Goal: Communication & Community: Connect with others

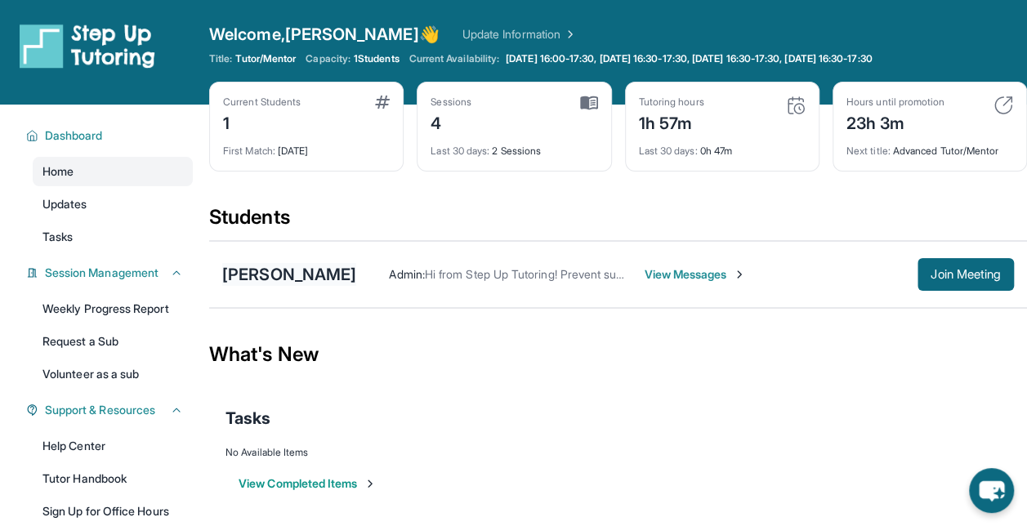
click at [270, 274] on div "[PERSON_NAME]" at bounding box center [289, 274] width 134 height 23
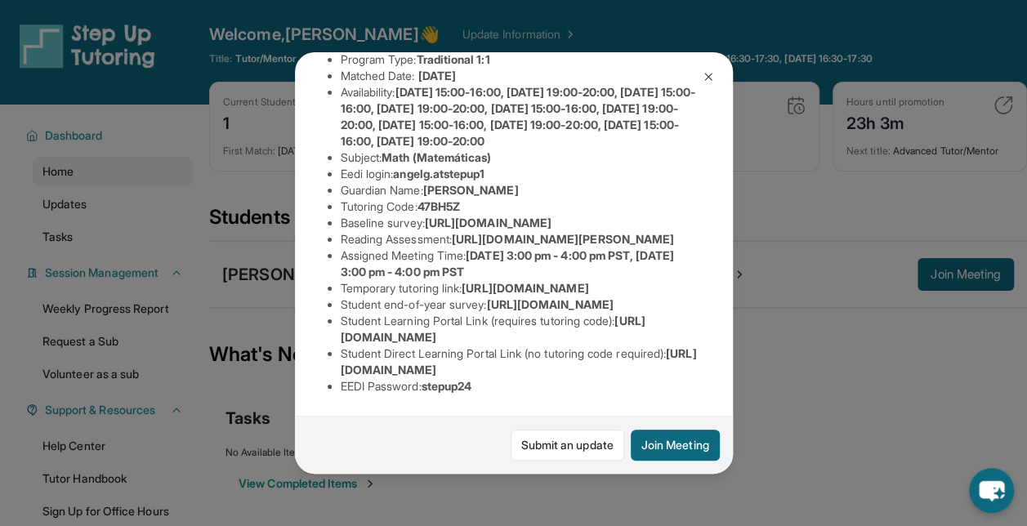
scroll to position [326, 0]
click at [707, 78] on img at bounding box center [708, 76] width 13 height 13
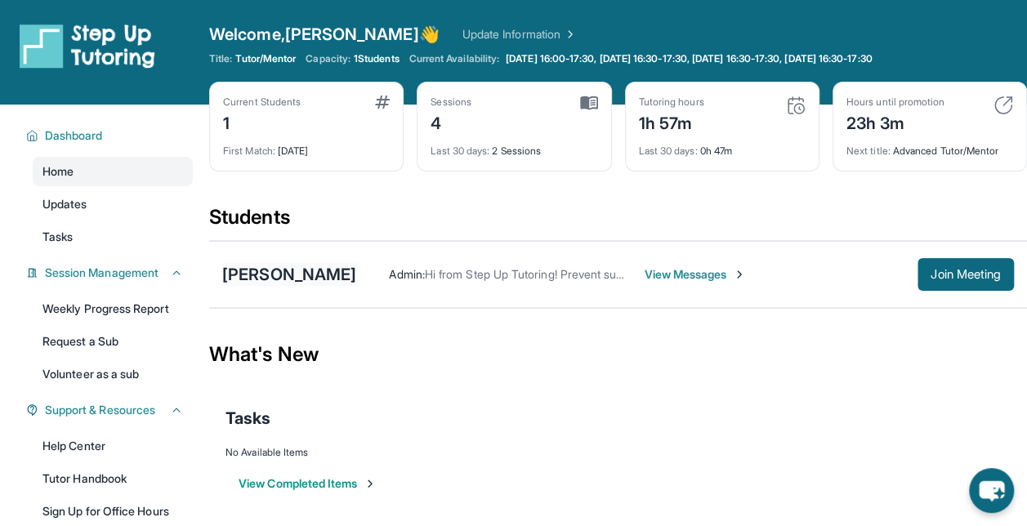
click at [289, 284] on div "Angel Gutierrez Admin : Hi from Step Up Tutoring! Prevent summer learning loss …" at bounding box center [618, 274] width 818 height 67
click at [289, 279] on div "[PERSON_NAME]" at bounding box center [289, 274] width 134 height 23
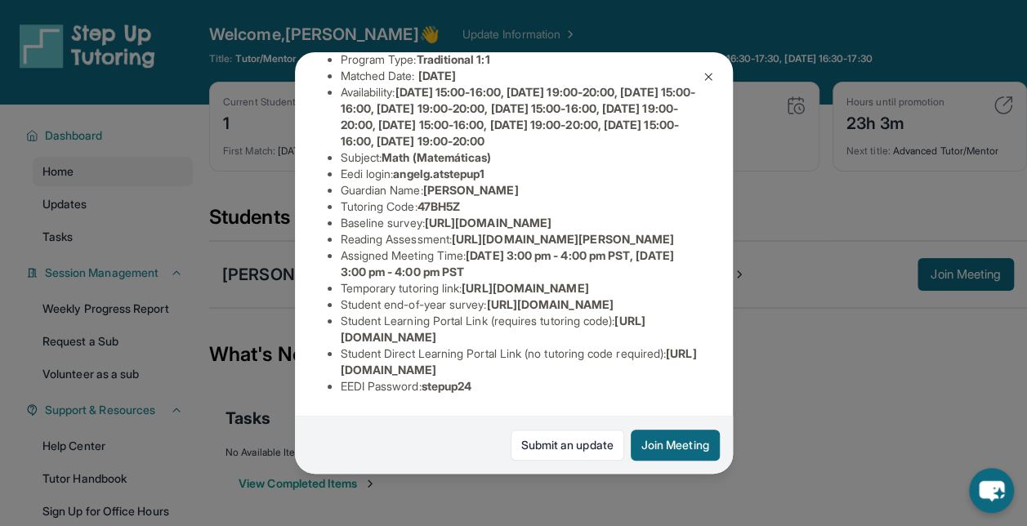
scroll to position [389, 0]
click at [799, 182] on div "Angel Gutierrez Guardian: Ana Rodriguez Student Information https://student-por…" at bounding box center [513, 263] width 1027 height 526
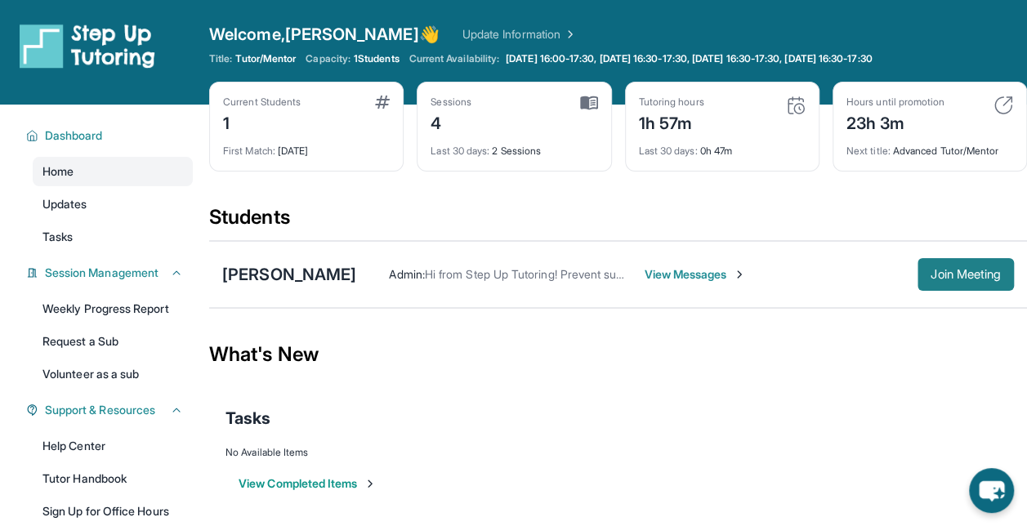
click at [953, 274] on span "Join Meeting" at bounding box center [965, 275] width 70 height 10
click at [960, 275] on span "Join Meeting" at bounding box center [965, 275] width 70 height 10
drag, startPoint x: 776, startPoint y: 22, endPoint x: 683, endPoint y: 26, distance: 93.2
click at [683, 26] on div "Welcome, Narine 👋 Update Information" at bounding box center [618, 34] width 818 height 23
